Goal: Information Seeking & Learning: Learn about a topic

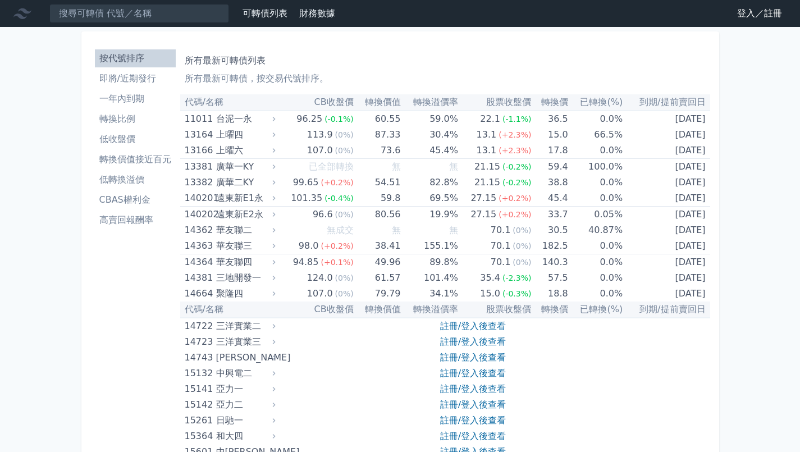
click at [121, 219] on li "高賣回報酬率" at bounding box center [135, 219] width 81 height 13
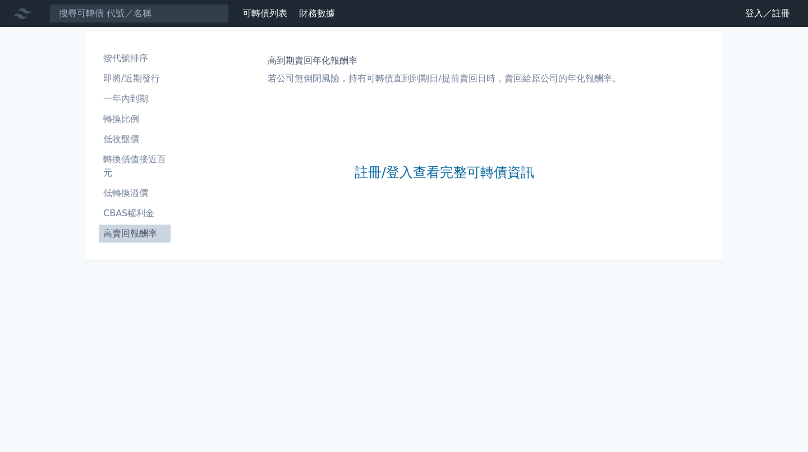
click at [402, 186] on div "註冊/登入查看完整可轉債資訊" at bounding box center [445, 173] width 180 height 148
click at [425, 168] on link "註冊/登入查看完整可轉債資訊" at bounding box center [445, 173] width 180 height 18
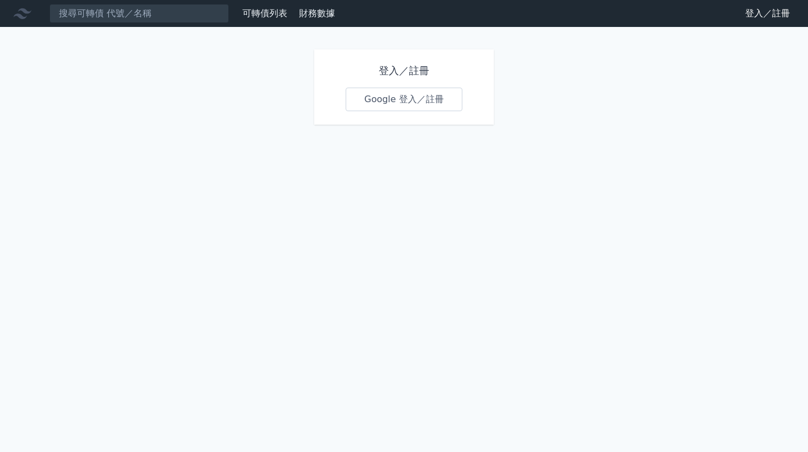
click at [431, 90] on link "Google 登入／註冊" at bounding box center [404, 100] width 117 height 24
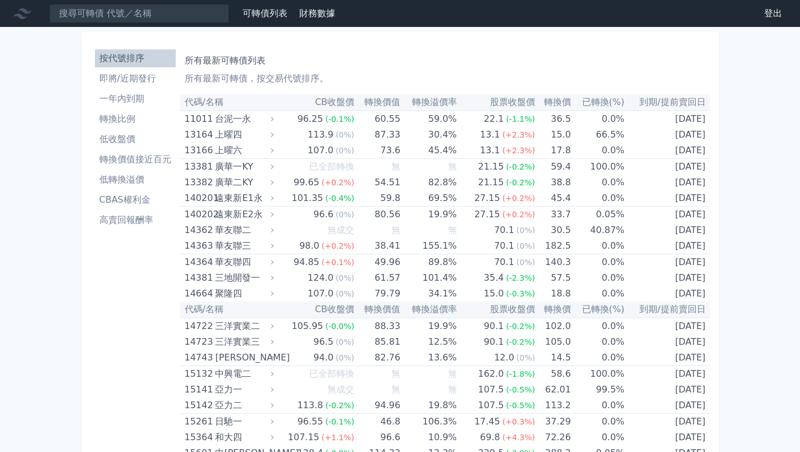
click at [120, 221] on li "高賣回報酬率" at bounding box center [135, 219] width 81 height 13
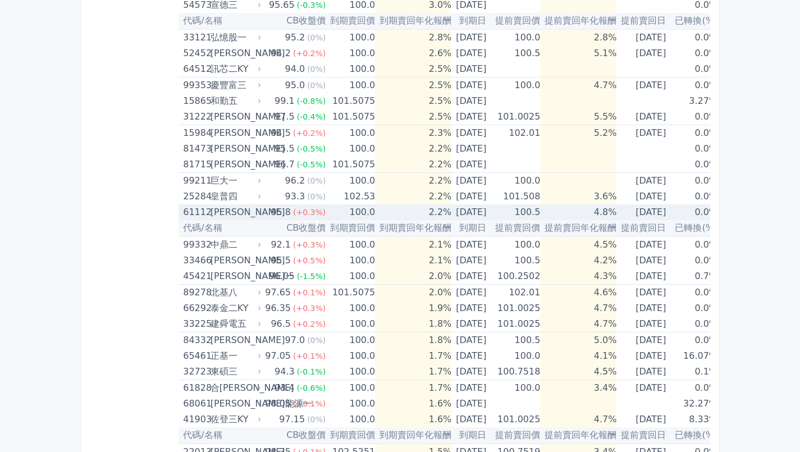
scroll to position [730, 0]
